Goal: Task Accomplishment & Management: Manage account settings

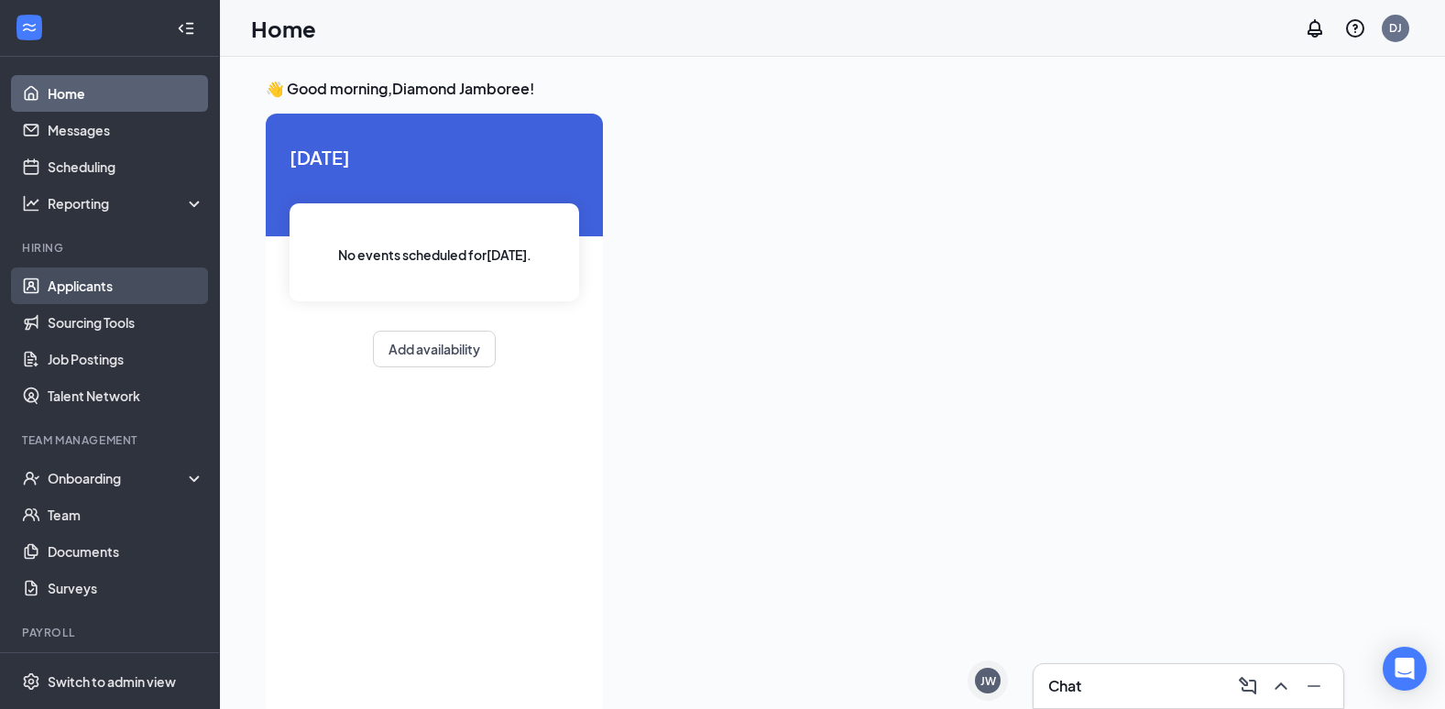
click at [72, 289] on link "Applicants" at bounding box center [126, 286] width 157 height 37
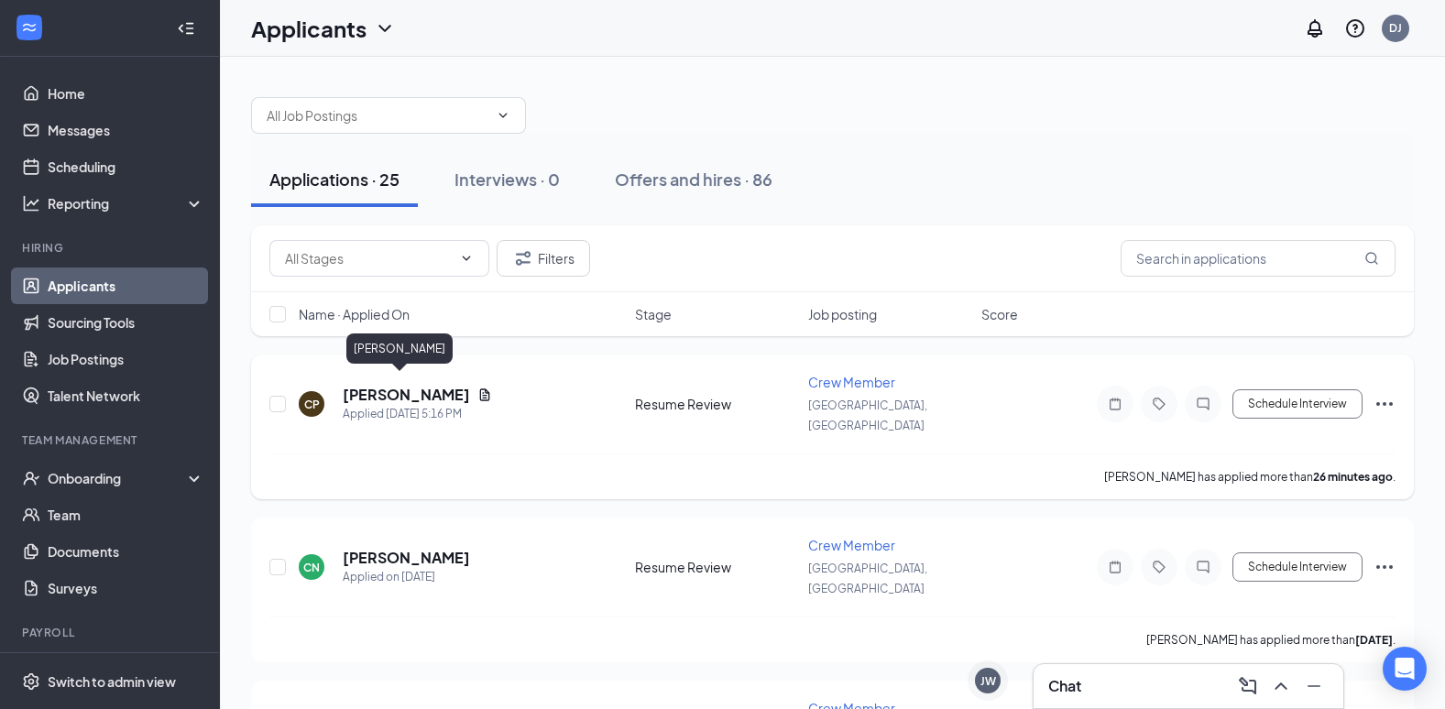
click at [390, 385] on h5 "[PERSON_NAME]" at bounding box center [406, 395] width 127 height 20
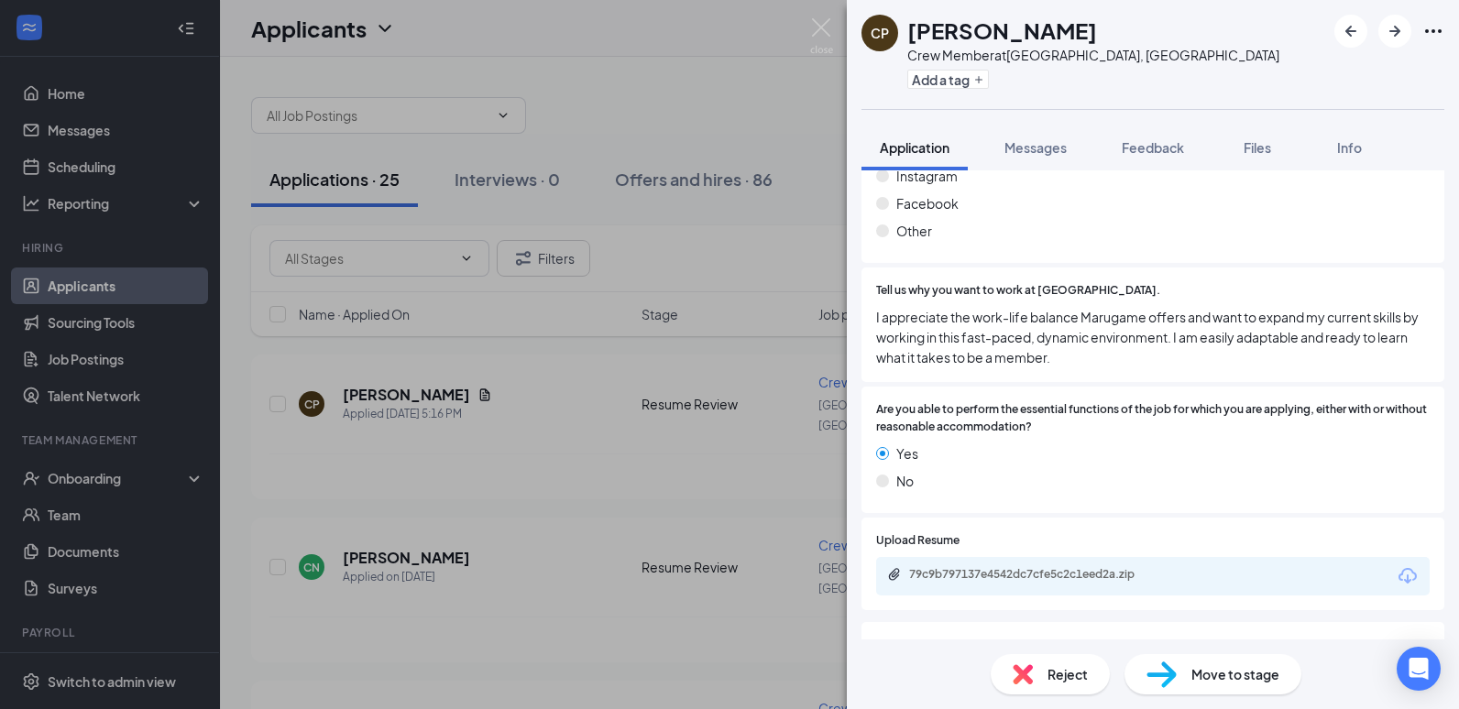
scroll to position [1459, 0]
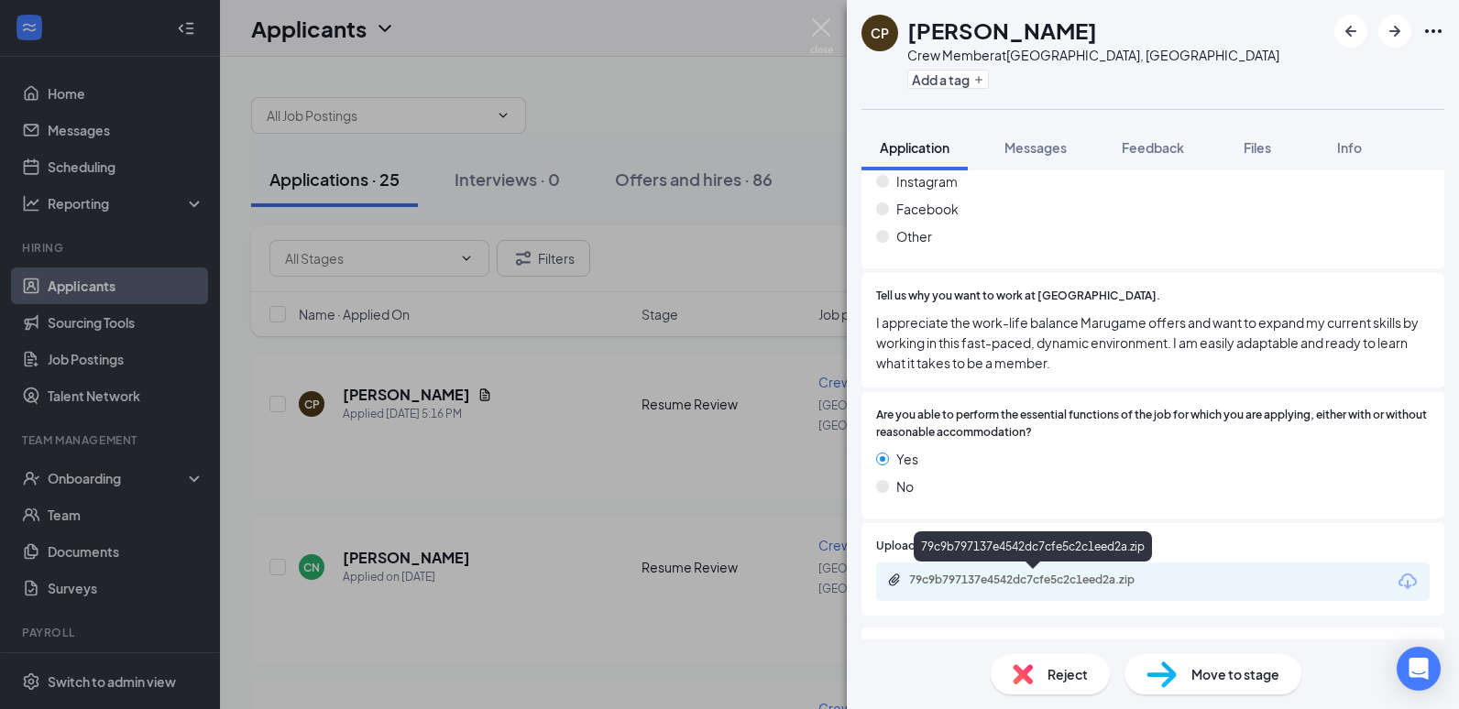
click at [1014, 580] on div "79c9b797137e4542dc7cfe5c2c1eed2a.zip" at bounding box center [1037, 580] width 257 height 15
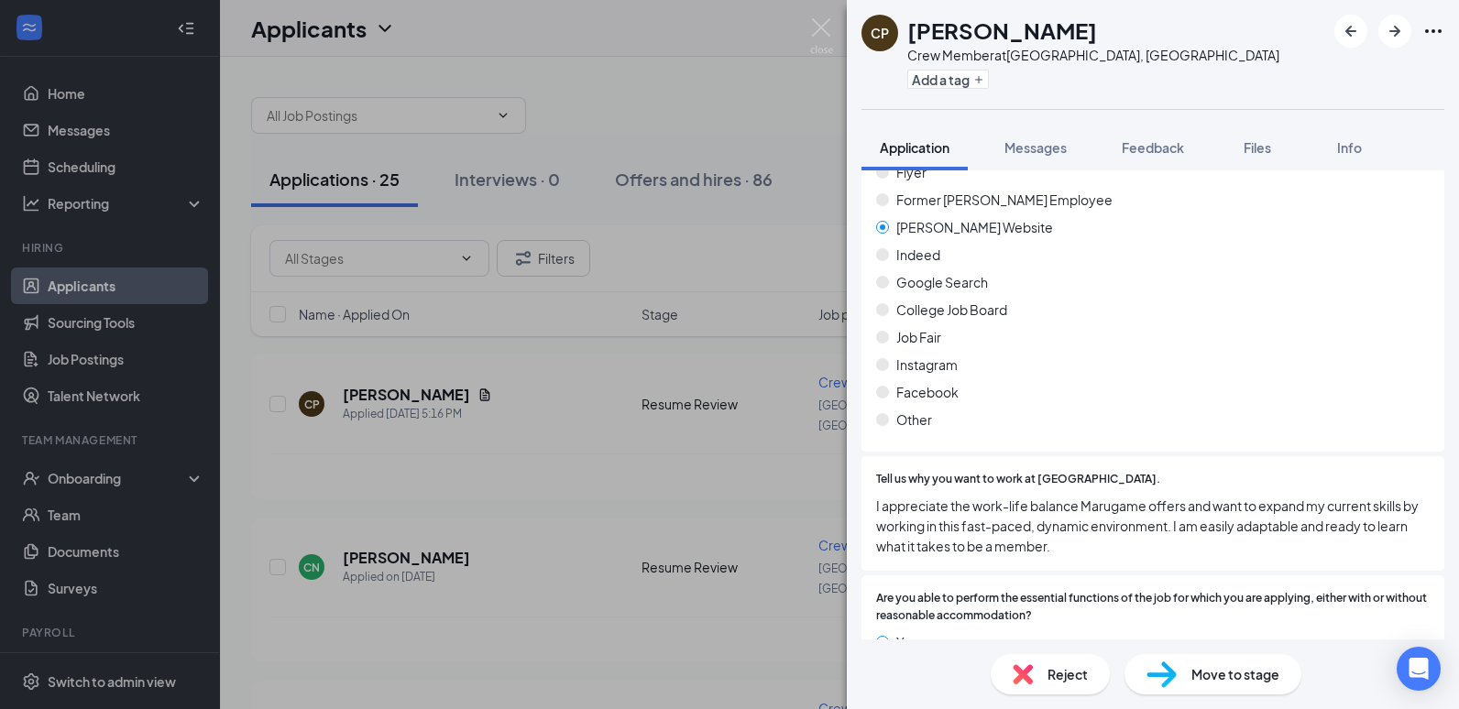
click at [1251, 467] on div "Tell us why you want to work at [GEOGRAPHIC_DATA]. I appreciate the work-life b…" at bounding box center [1152, 513] width 583 height 115
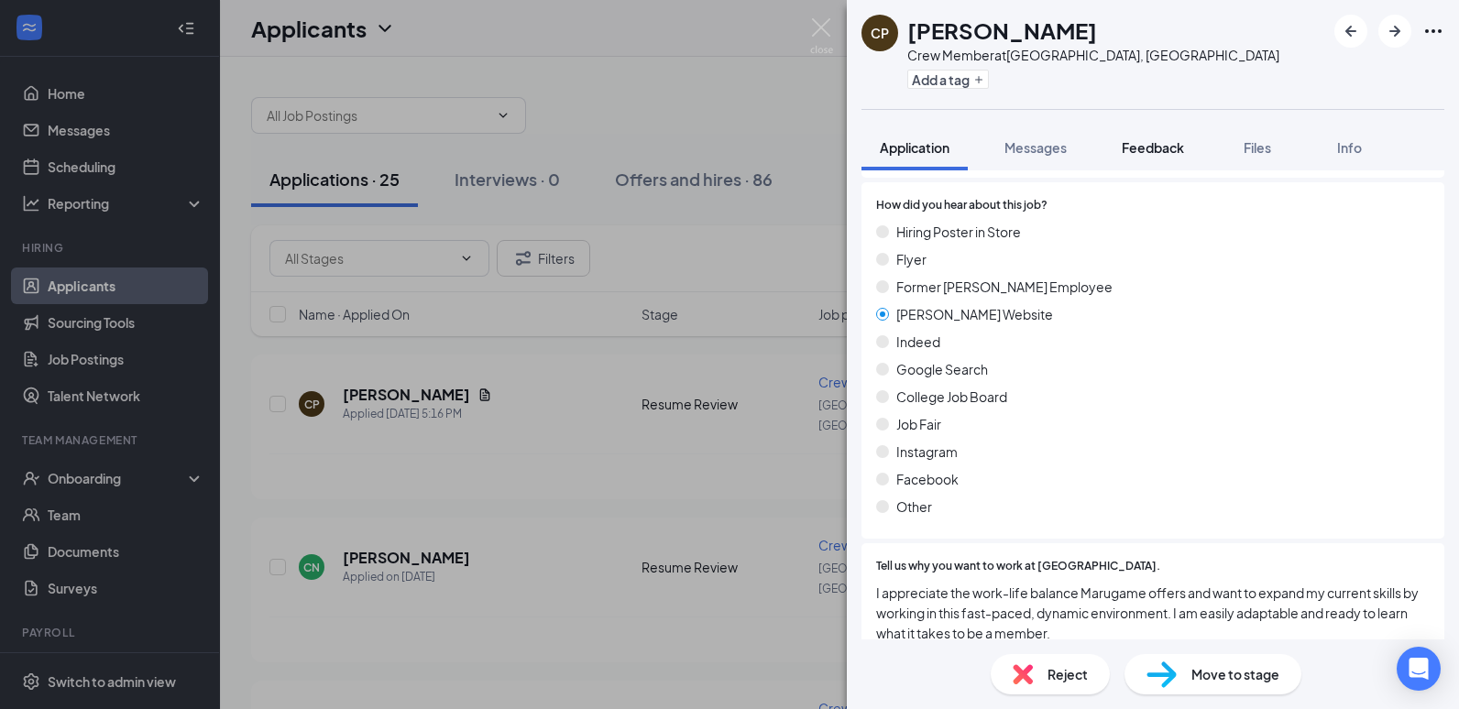
scroll to position [1184, 0]
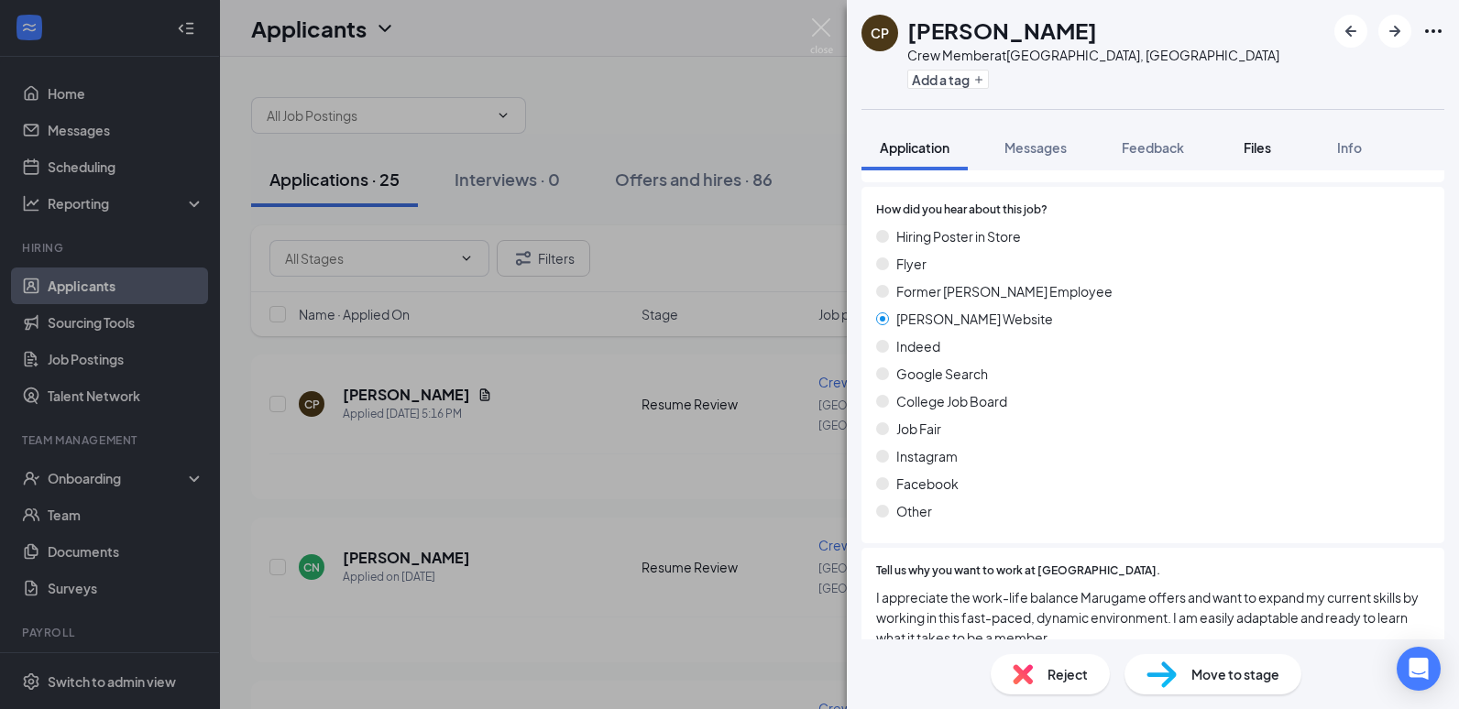
click at [1254, 129] on button "Files" at bounding box center [1256, 148] width 73 height 46
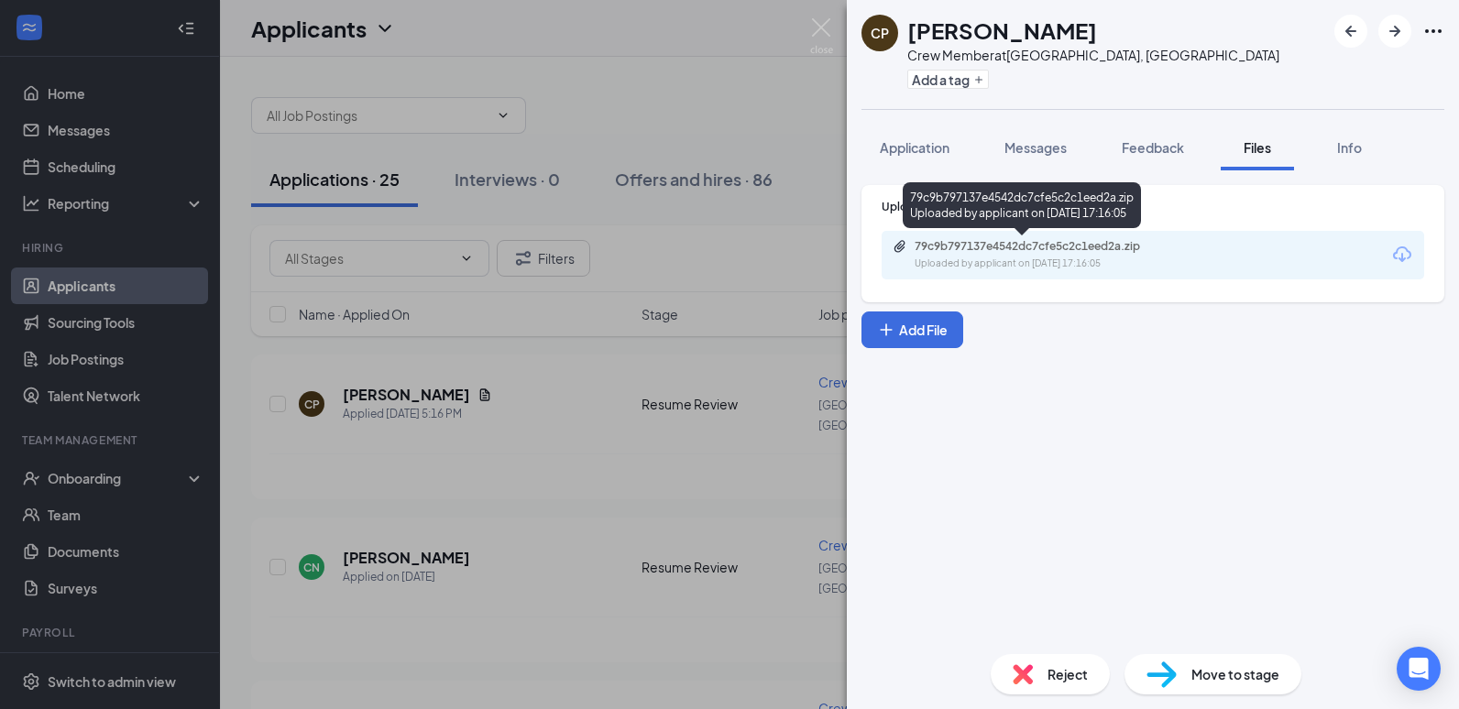
click at [1068, 241] on div "79c9b797137e4542dc7cfe5c2c1eed2a.zip" at bounding box center [1042, 246] width 257 height 15
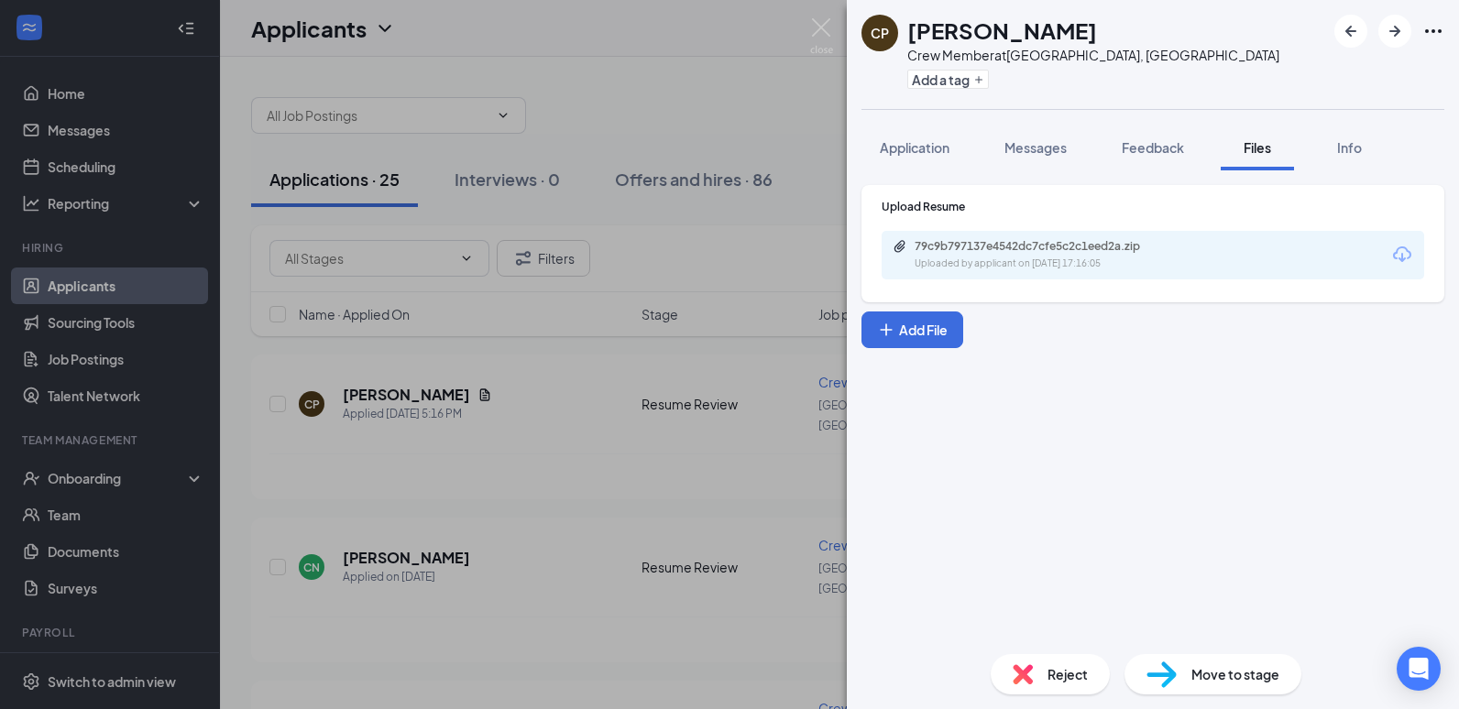
click at [1144, 498] on div "Upload Resume 79c9b797137e4542dc7cfe5c2c1eed2a.zip Uploaded by applicant on [DA…" at bounding box center [1153, 404] width 612 height 469
click at [677, 91] on div "CP [PERSON_NAME] Crew Member at [GEOGRAPHIC_DATA], [GEOGRAPHIC_DATA] Add a tag …" at bounding box center [729, 354] width 1459 height 709
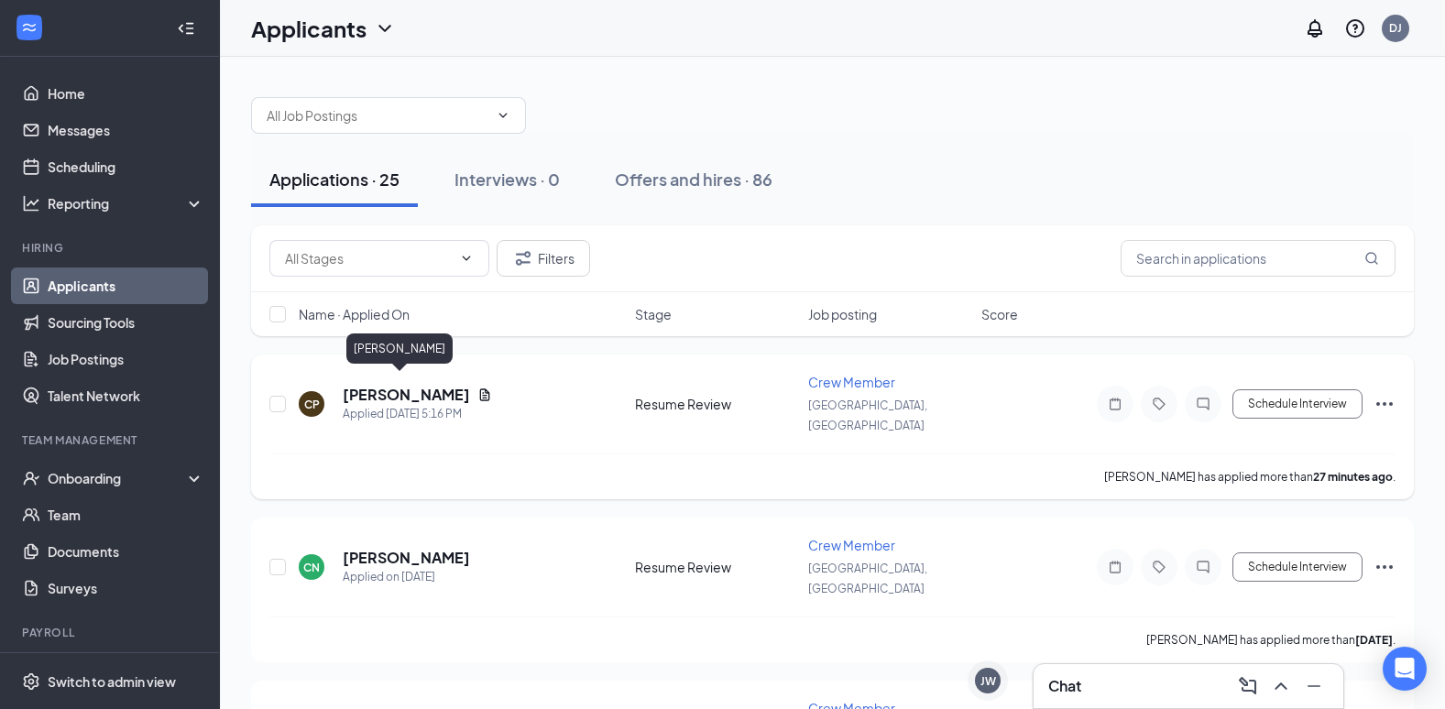
click at [386, 385] on h5 "[PERSON_NAME]" at bounding box center [406, 395] width 127 height 20
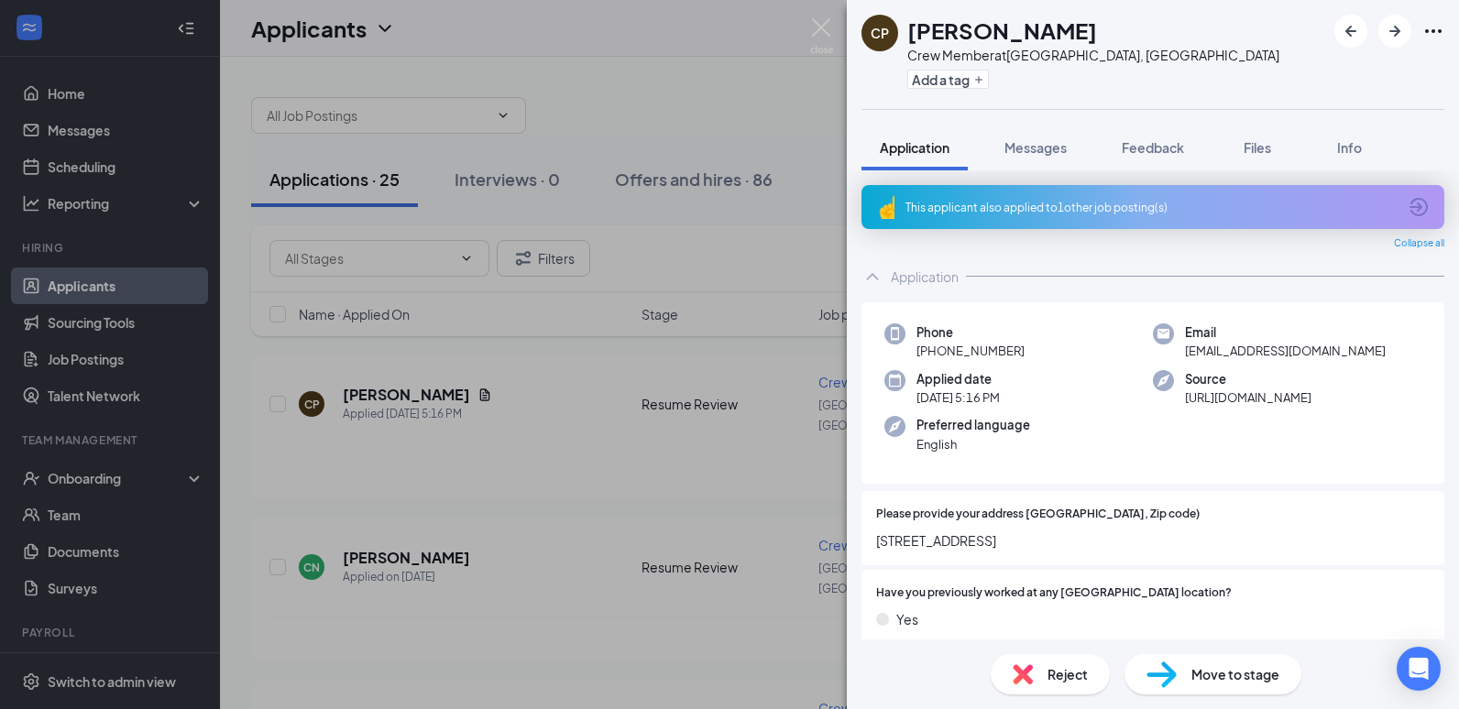
click at [1037, 210] on div "This applicant also applied to 1 other job posting(s)" at bounding box center [1150, 208] width 491 height 16
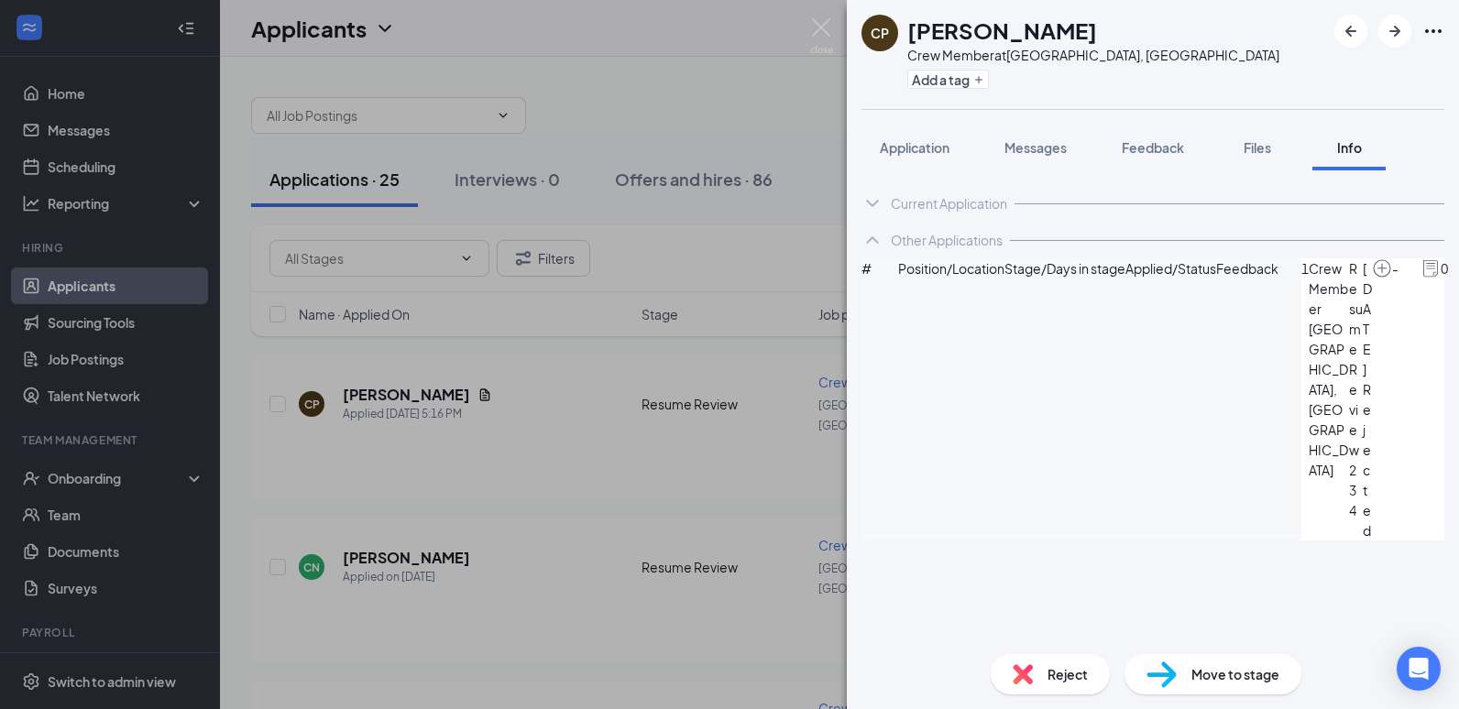
click at [875, 195] on icon "ChevronDown" at bounding box center [872, 203] width 22 height 22
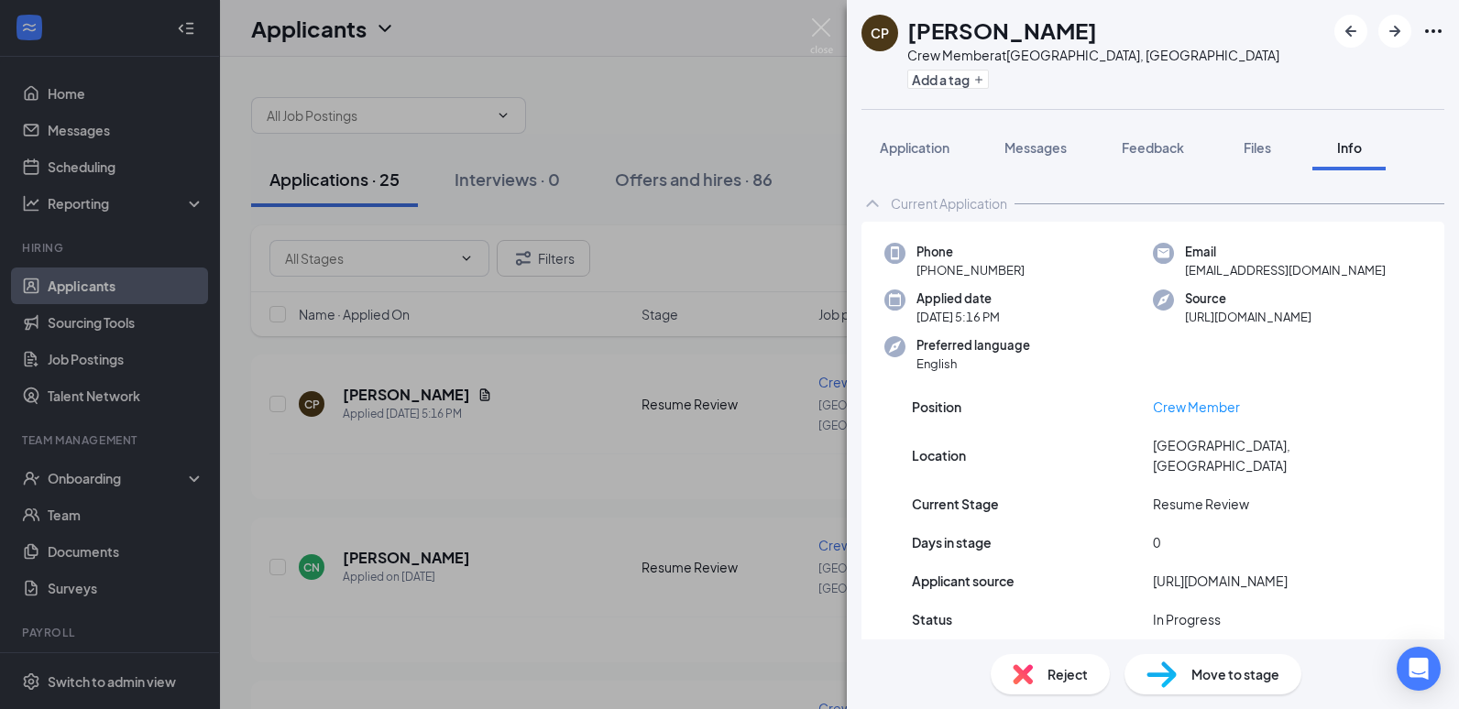
click at [880, 210] on icon "ChevronUp" at bounding box center [872, 203] width 22 height 22
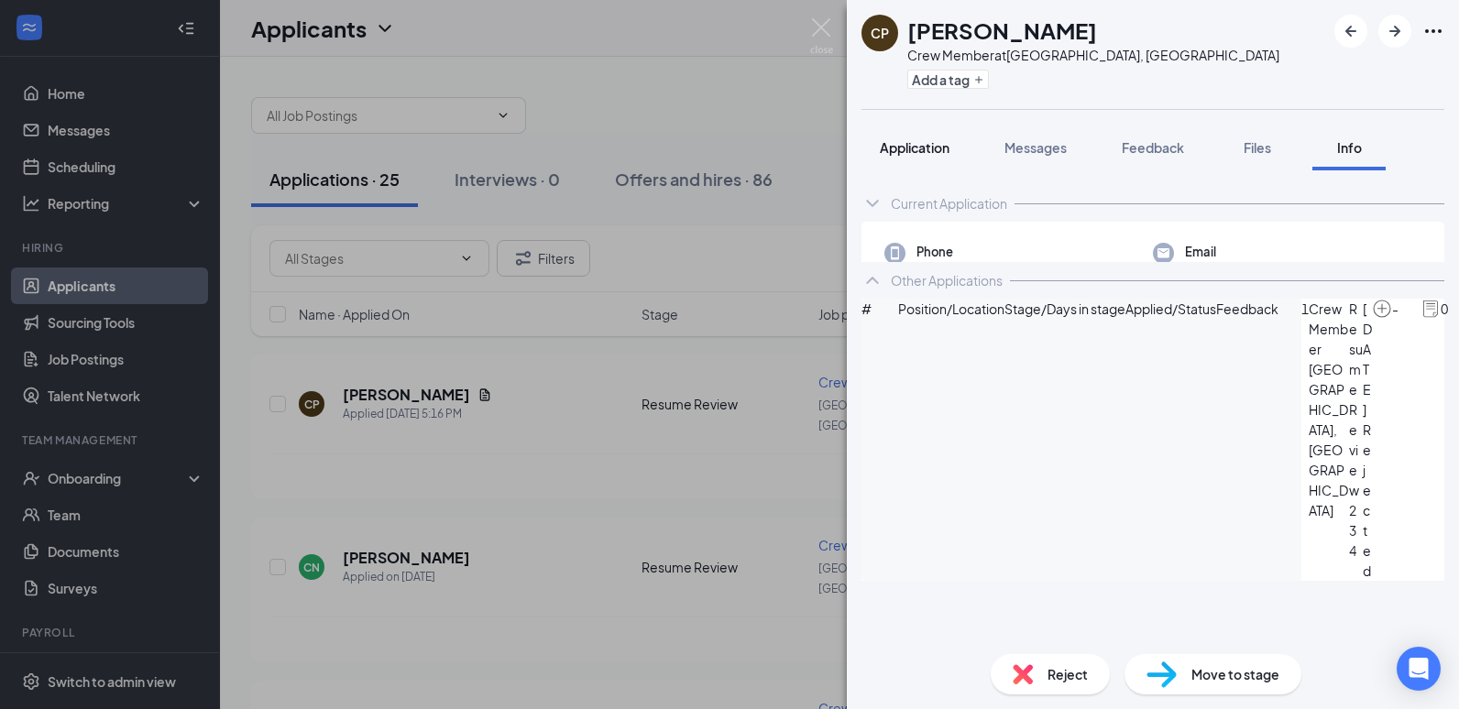
click at [927, 145] on span "Application" at bounding box center [915, 147] width 70 height 16
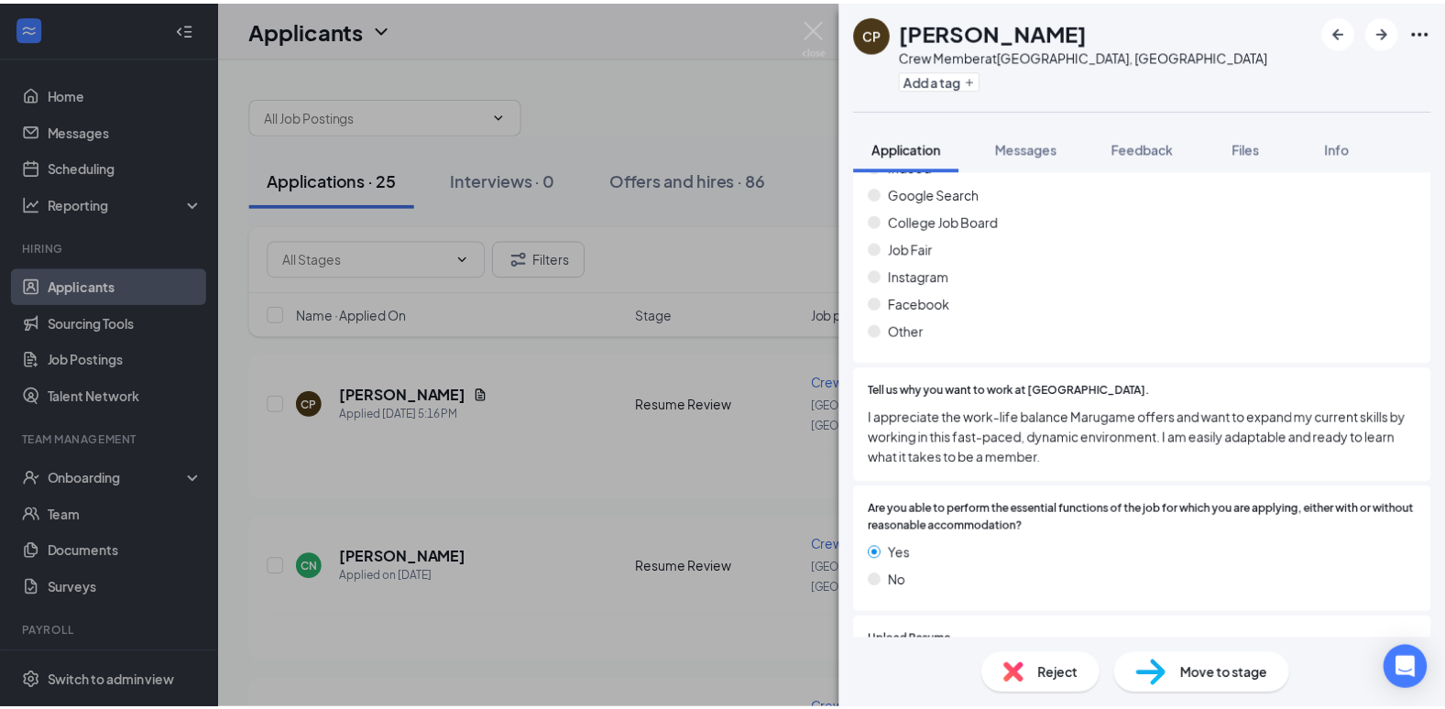
scroll to position [1374, 0]
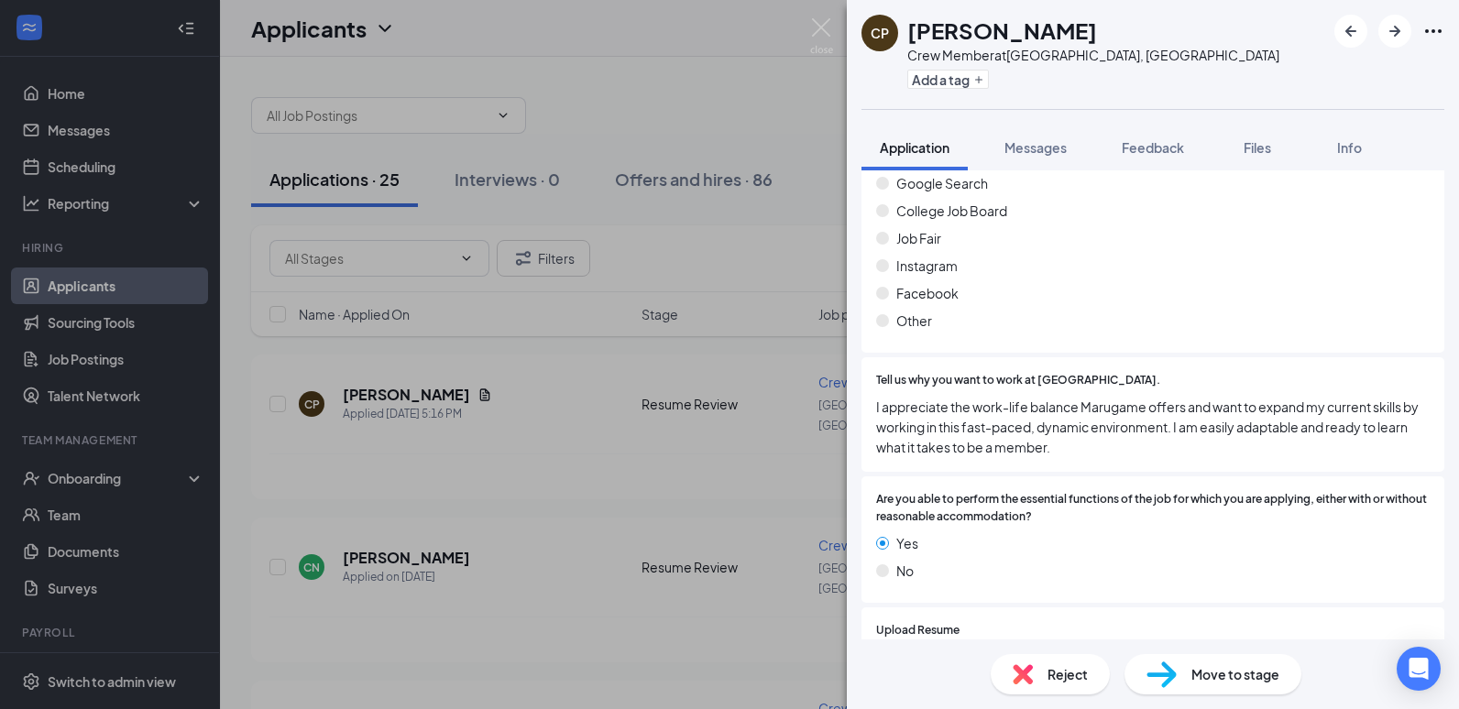
click at [692, 97] on div "CP [PERSON_NAME] Crew Member at [GEOGRAPHIC_DATA], [GEOGRAPHIC_DATA] Add a tag …" at bounding box center [729, 354] width 1459 height 709
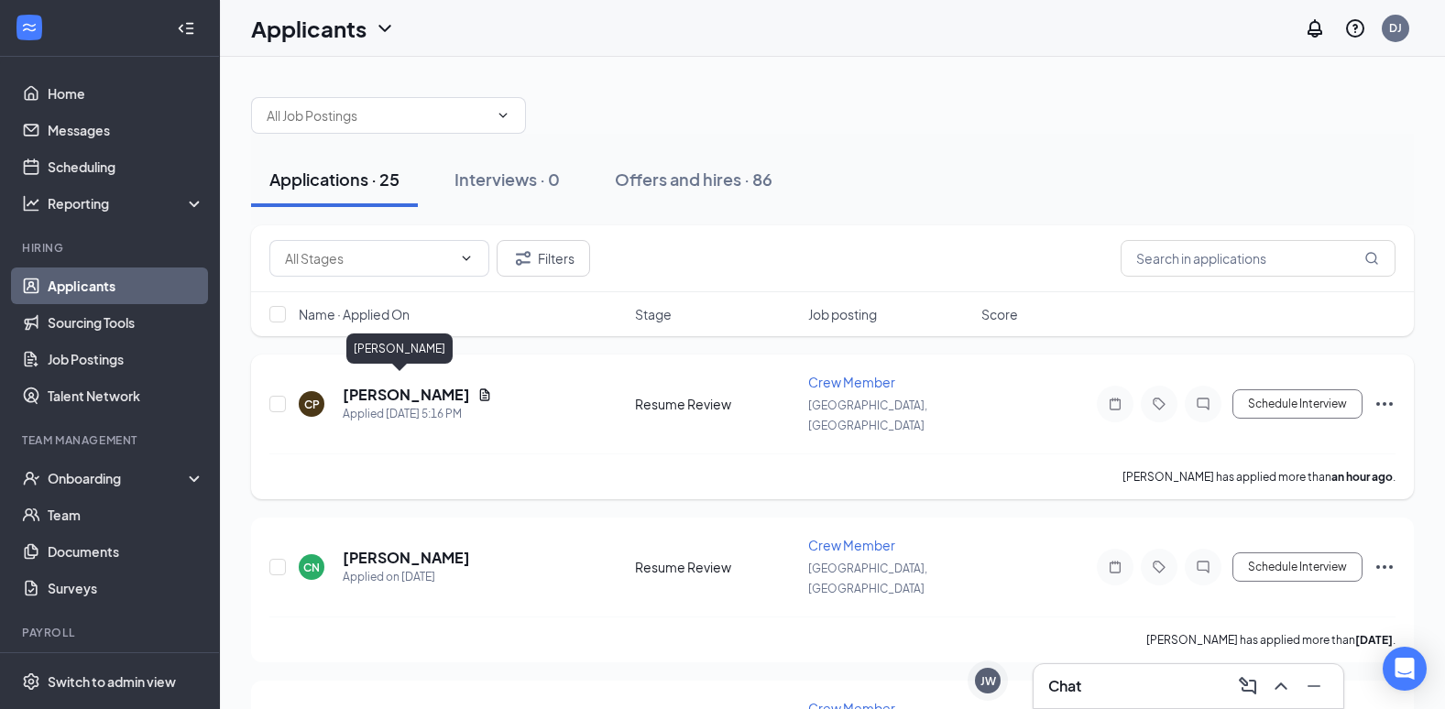
click at [379, 385] on h5 "[PERSON_NAME]" at bounding box center [406, 395] width 127 height 20
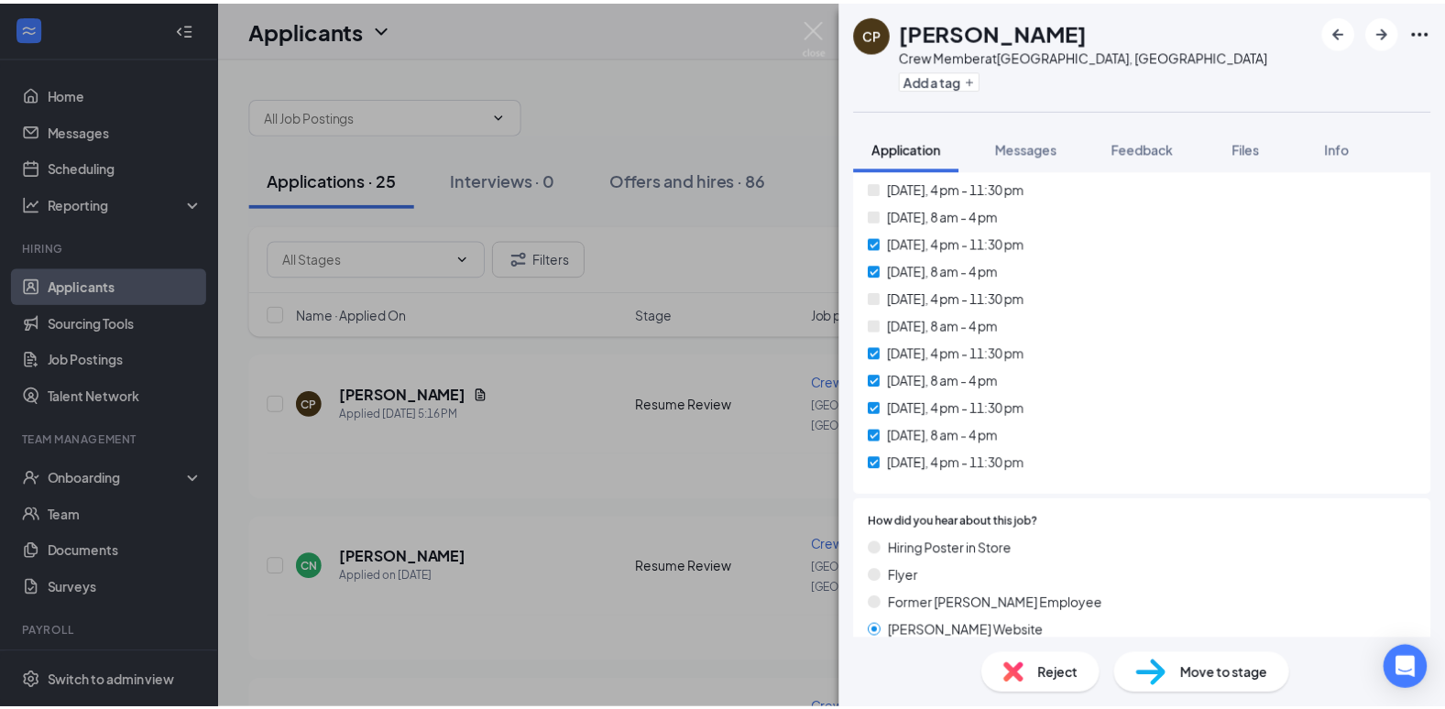
scroll to position [916, 0]
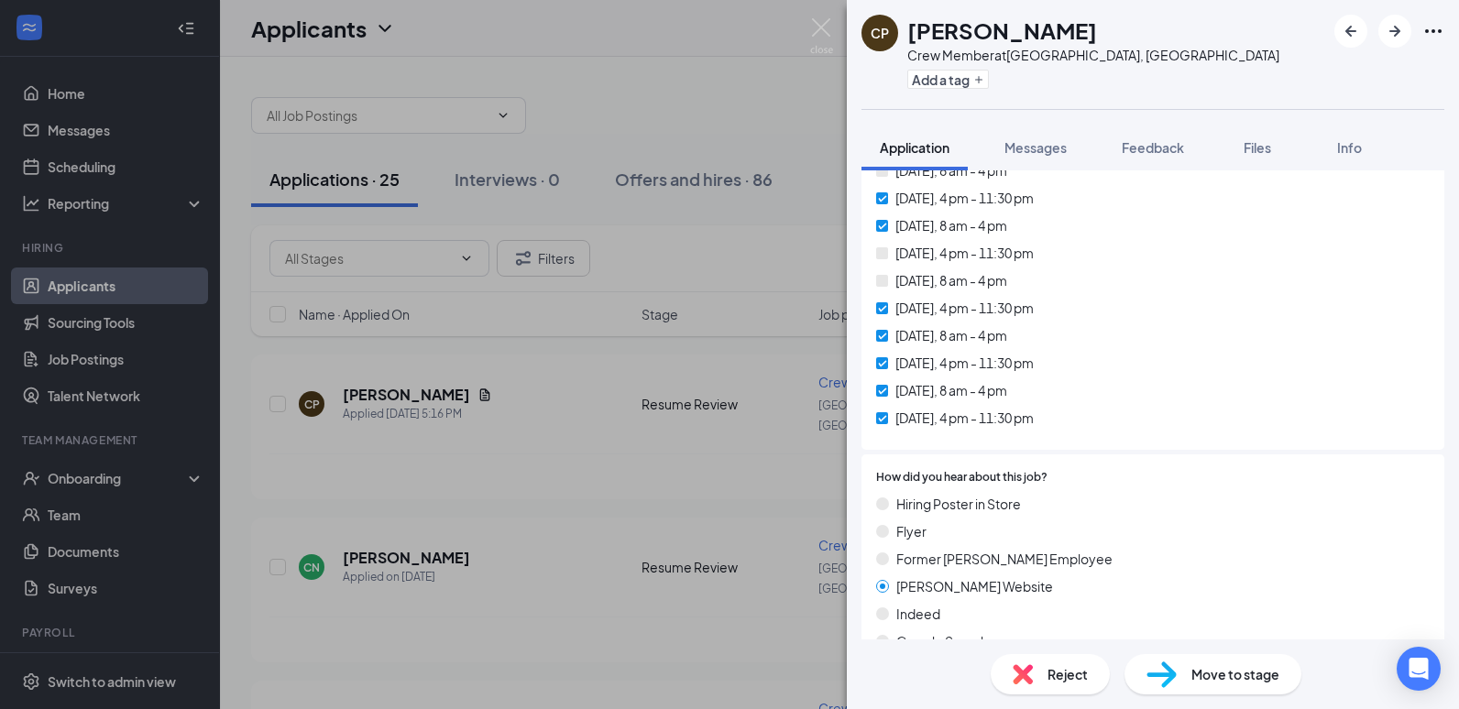
click at [606, 88] on div "CP [PERSON_NAME] Crew Member at [GEOGRAPHIC_DATA], [GEOGRAPHIC_DATA] Add a tag …" at bounding box center [729, 354] width 1459 height 709
